Goal: Transaction & Acquisition: Subscribe to service/newsletter

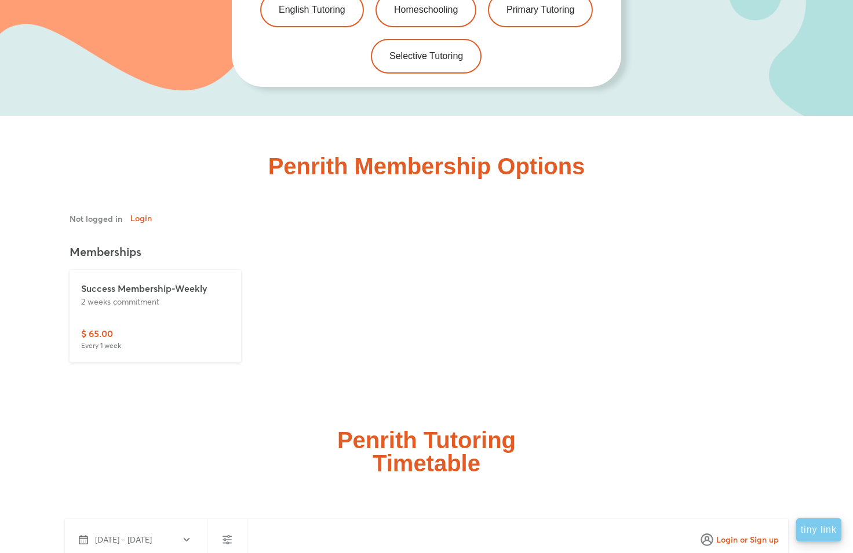
scroll to position [2305, 0]
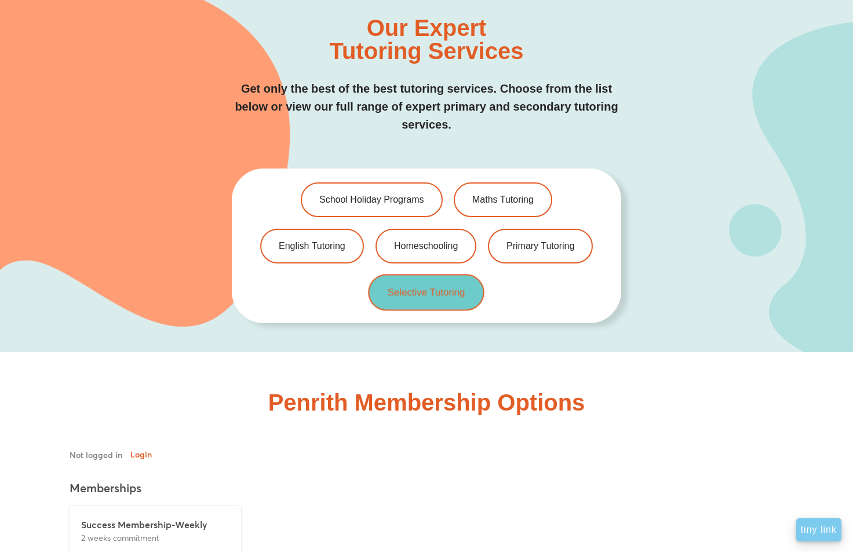
click at [382, 279] on link "Selective Tutoring" at bounding box center [426, 292] width 116 height 36
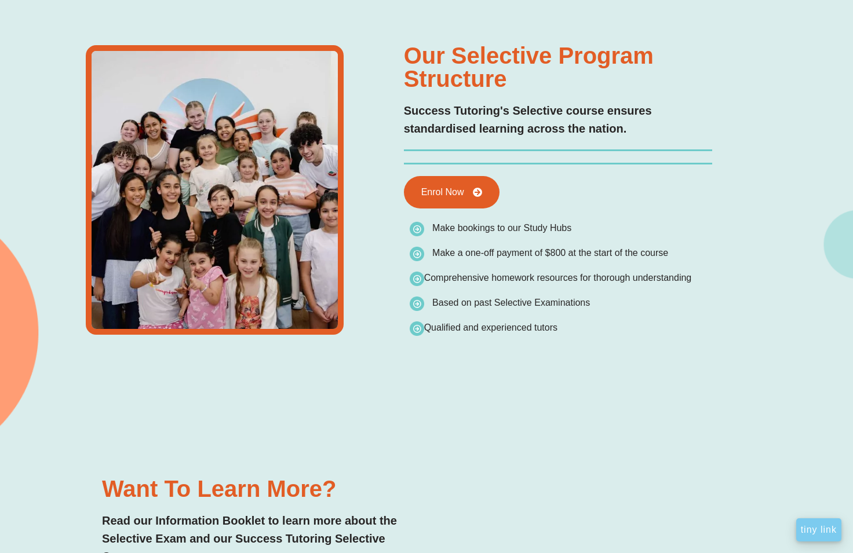
type input "*"
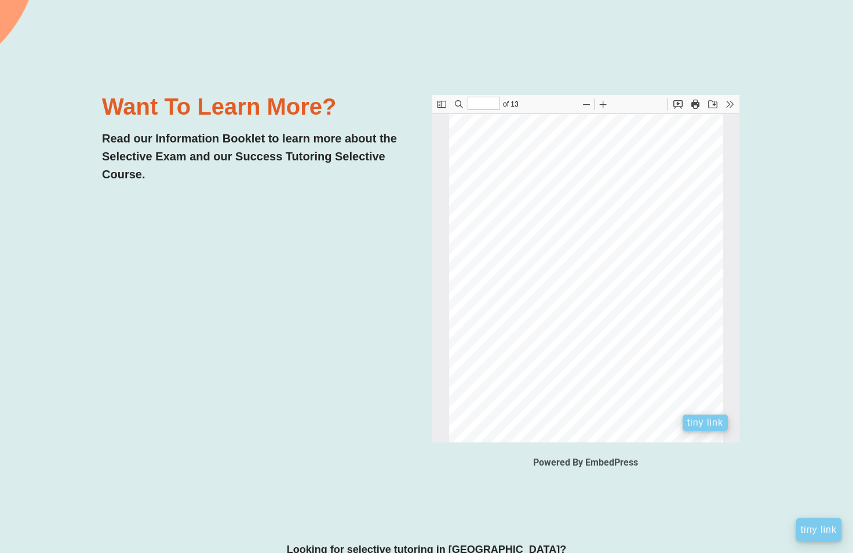
scroll to position [2718, 0]
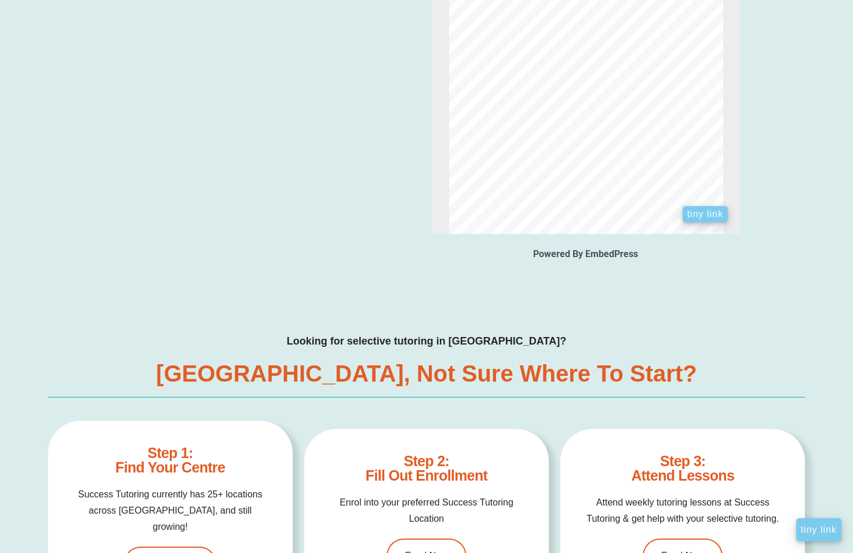
type input "*"
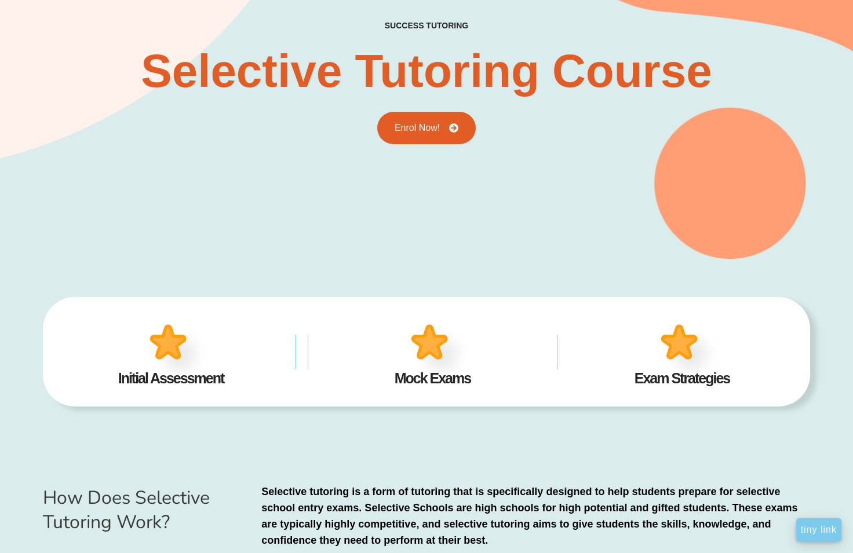
scroll to position [0, 0]
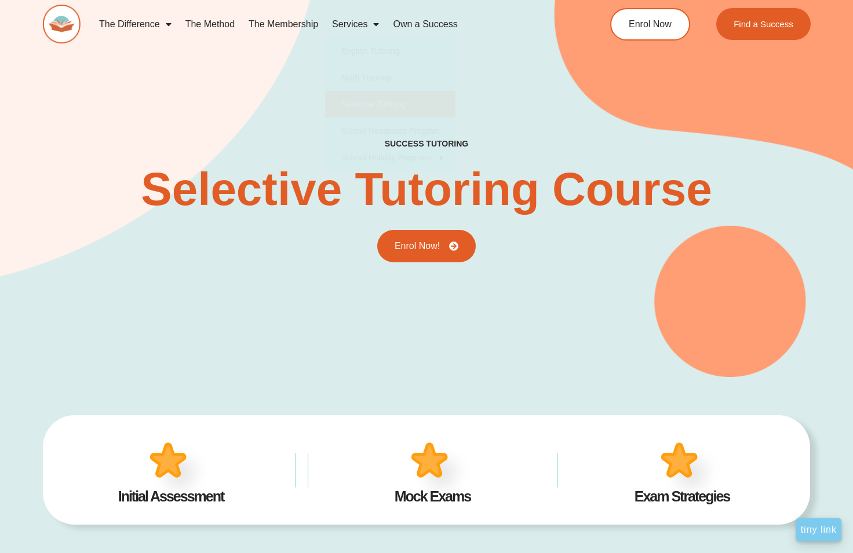
click at [264, 18] on link "The Membership" at bounding box center [283, 24] width 83 height 27
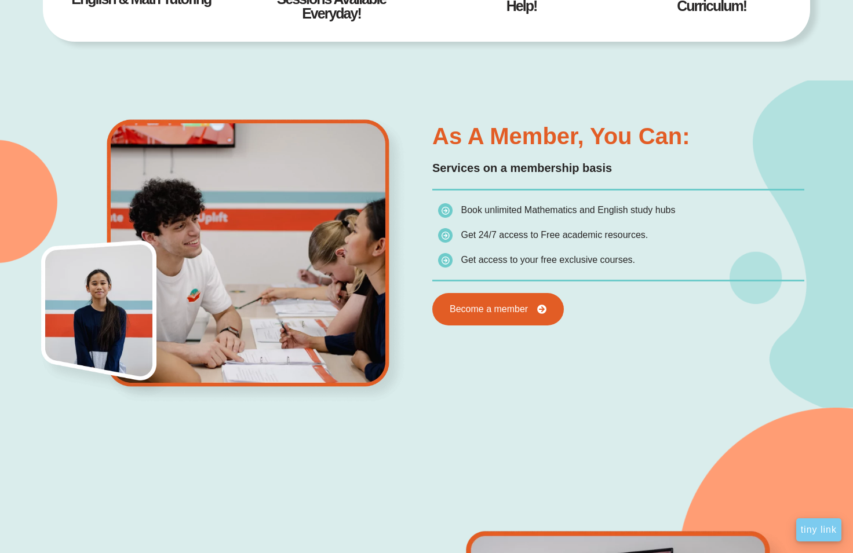
scroll to position [886, 0]
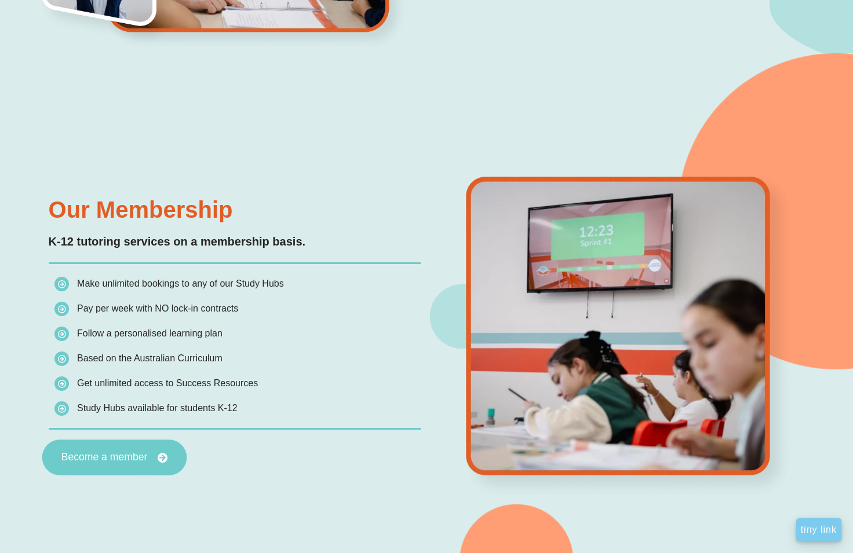
click at [107, 445] on link "Become a member" at bounding box center [114, 458] width 145 height 36
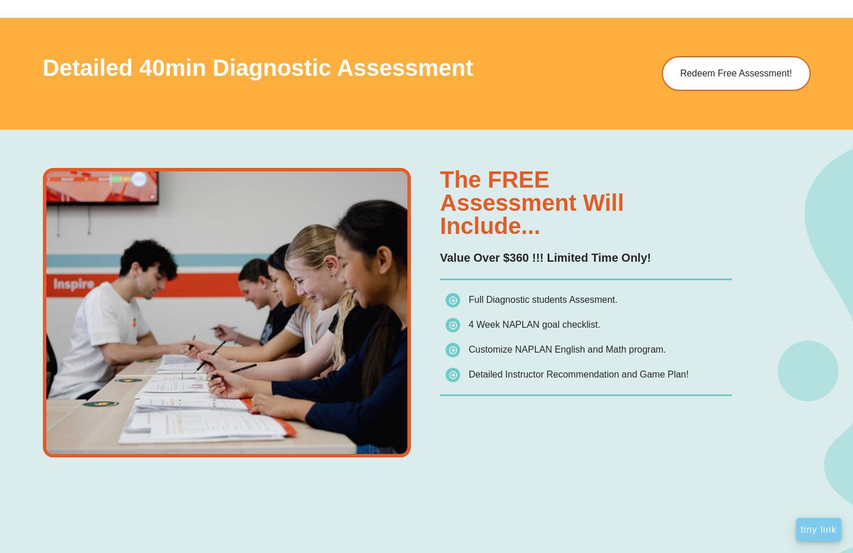
scroll to position [709, 0]
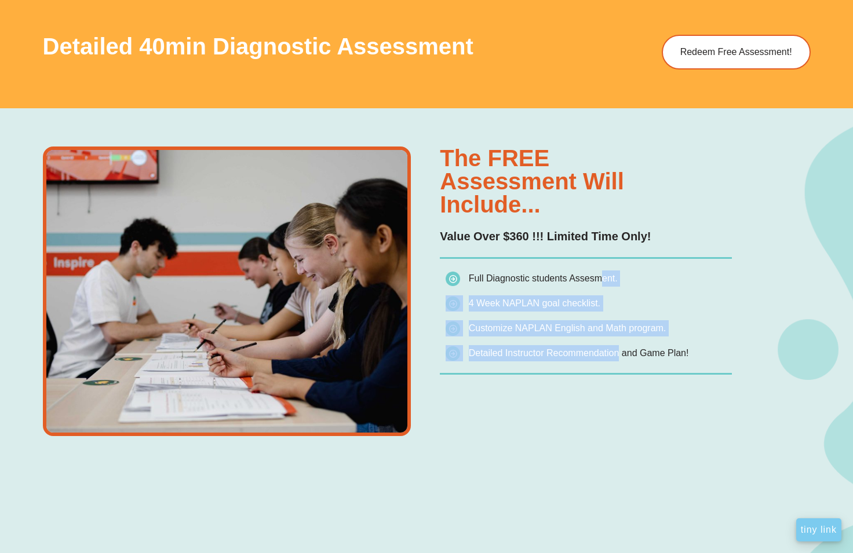
drag, startPoint x: 594, startPoint y: 287, endPoint x: 612, endPoint y: 345, distance: 60.7
click at [612, 345] on ul "Full Diagnostic students Assesment. 4 Week NAPLAN goal checklist. Customize NAP…" at bounding box center [589, 316] width 286 height 91
click at [634, 310] on li "4 Week NAPLAN goal checklist." at bounding box center [589, 305] width 286 height 21
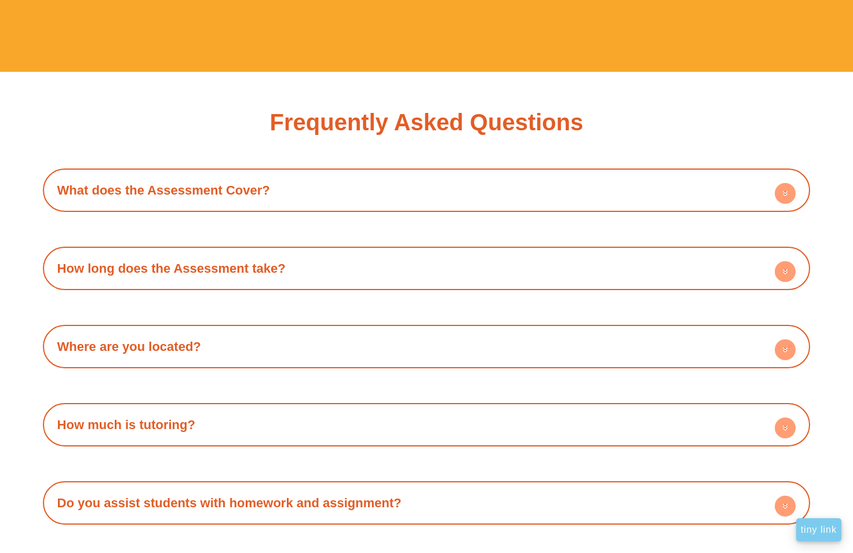
scroll to position [3250, 0]
